Goal: Information Seeking & Learning: Learn about a topic

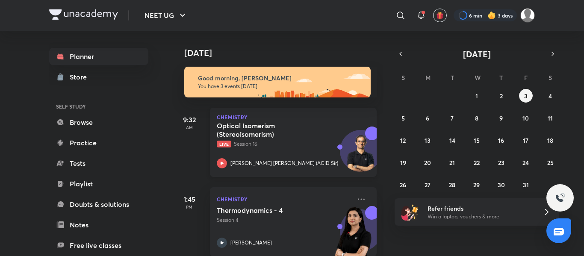
click at [291, 150] on div "Optical Isomerism (Stereoisomerism) Live Session 16 [PERSON_NAME] [PERSON_NAME]…" at bounding box center [284, 144] width 134 height 47
